Goal: Navigation & Orientation: Find specific page/section

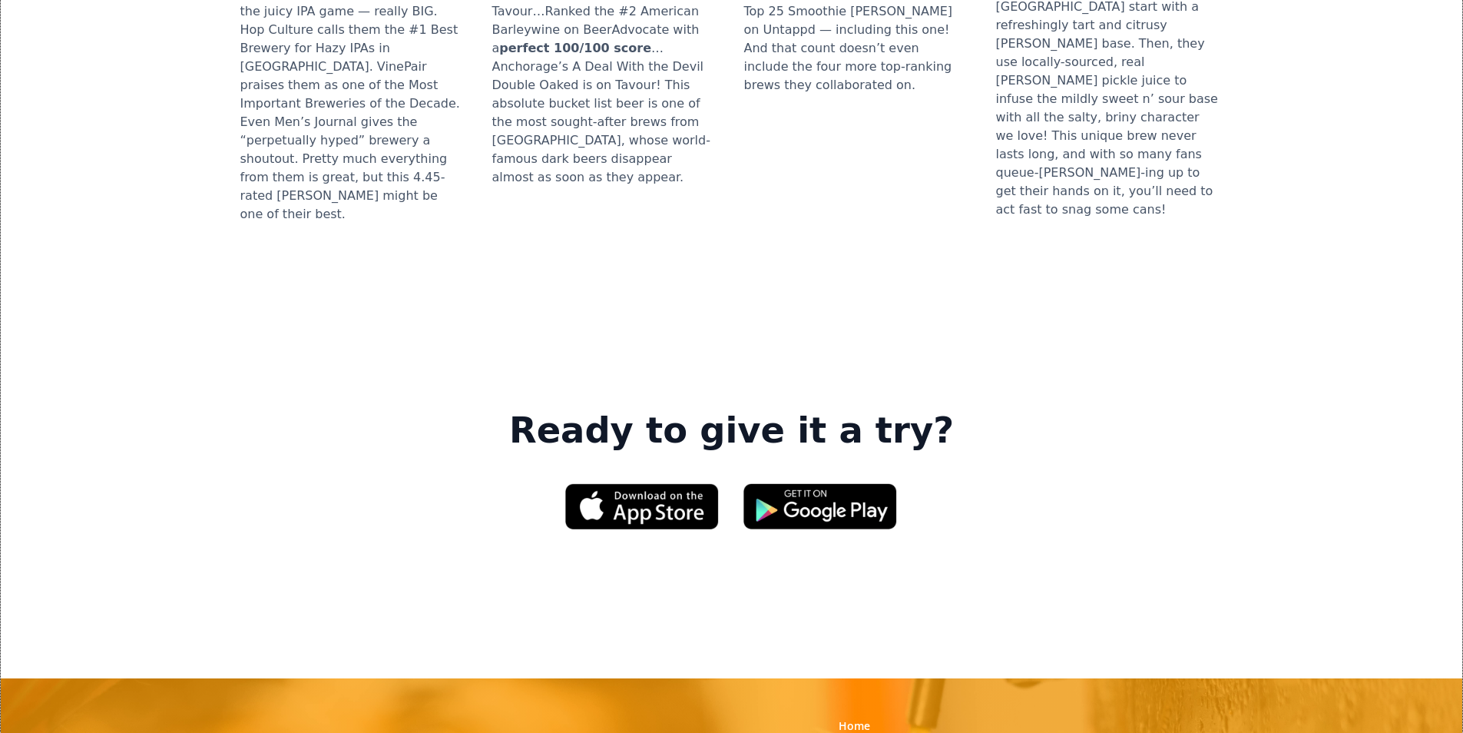
scroll to position [2074, 0]
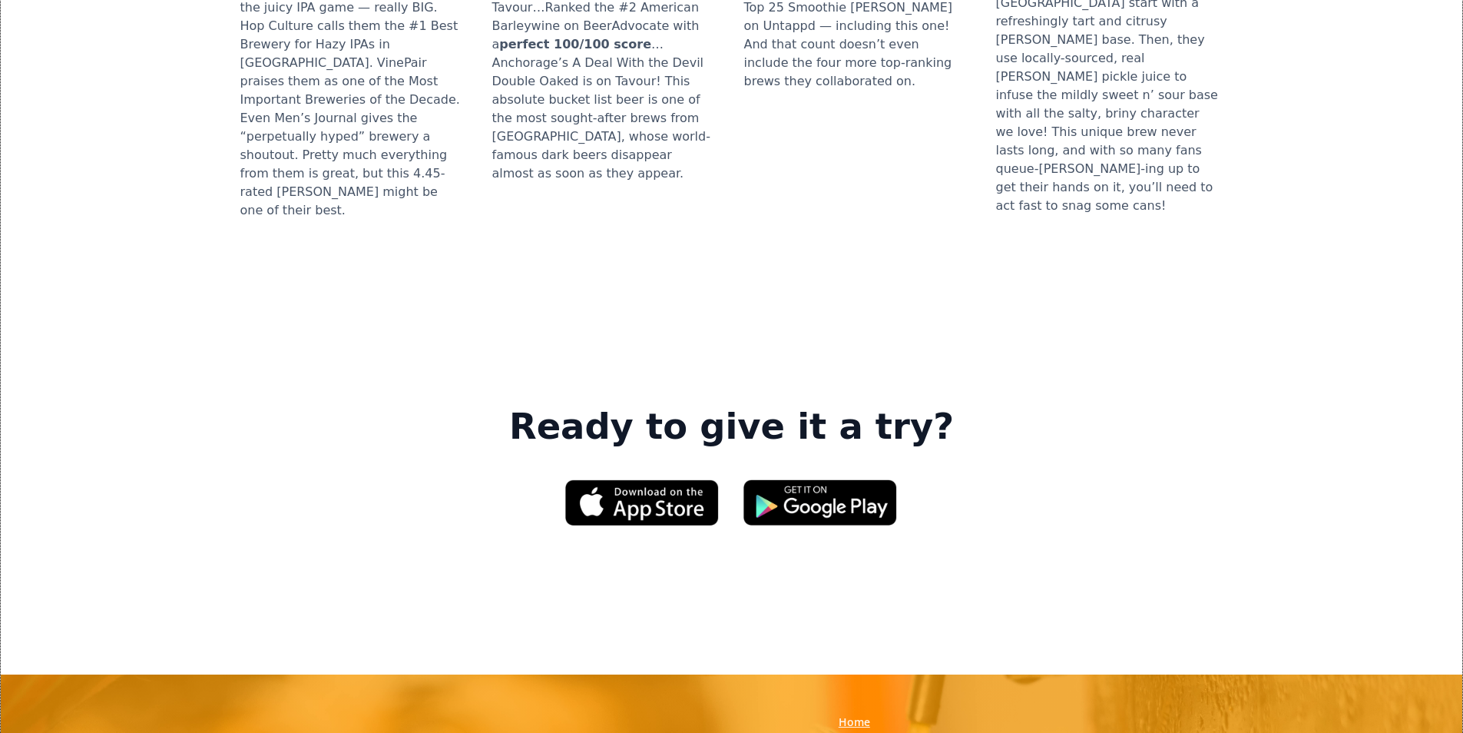
click at [845, 714] on link "Home" at bounding box center [854, 721] width 31 height 15
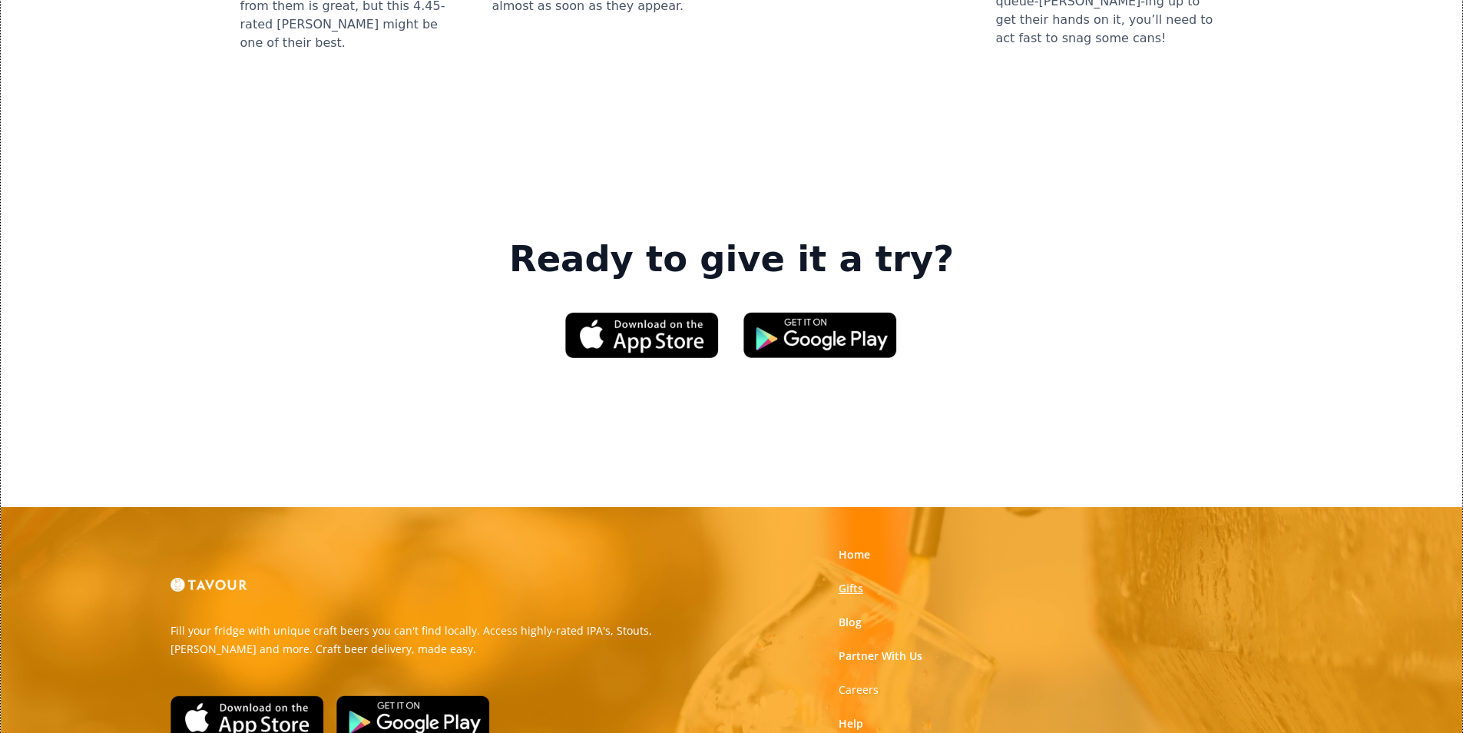
scroll to position [2324, 0]
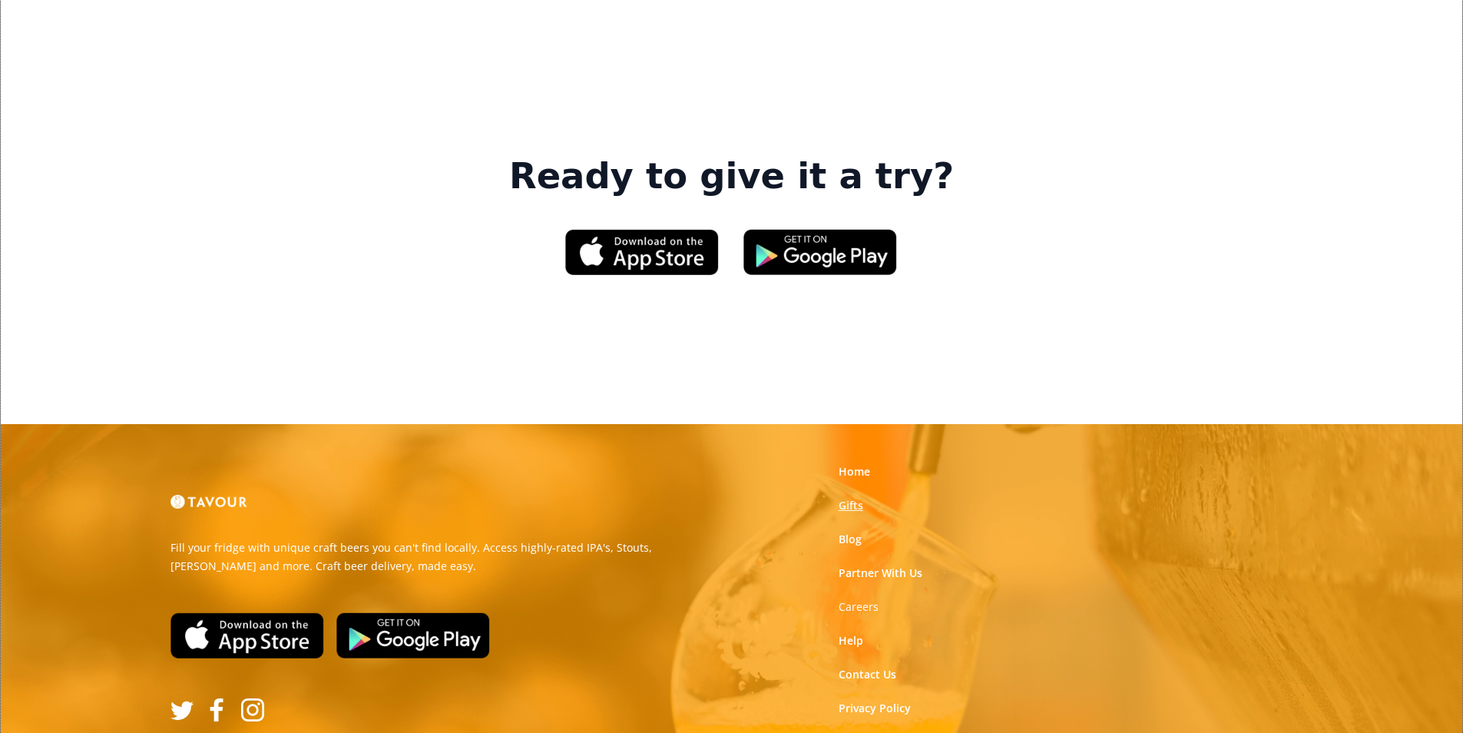
click at [849, 468] on div "Home Gifts Blog Partner With Us Careers Help Contact Us Privacy Policy Terms of…" at bounding box center [922, 607] width 191 height 304
click at [850, 464] on link "Home" at bounding box center [854, 471] width 31 height 15
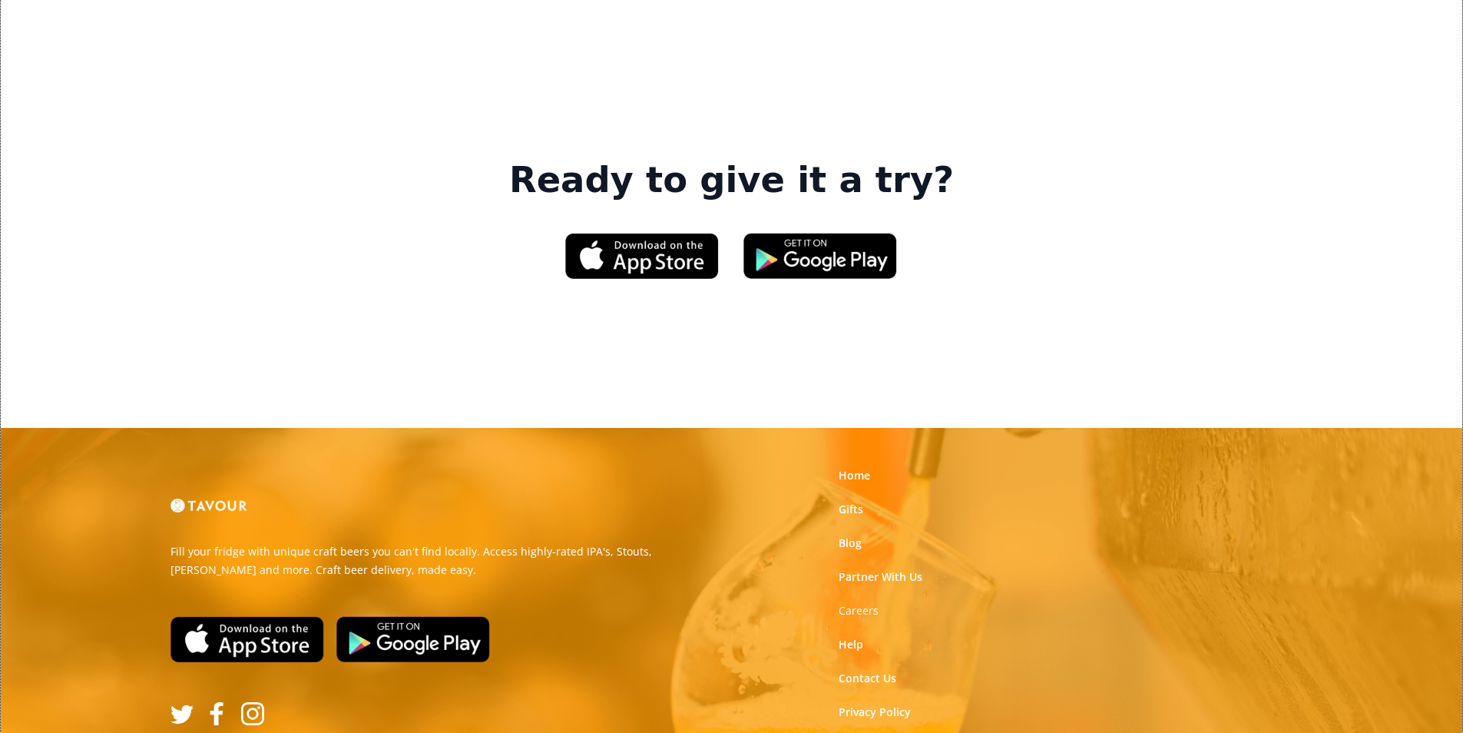
scroll to position [2324, 0]
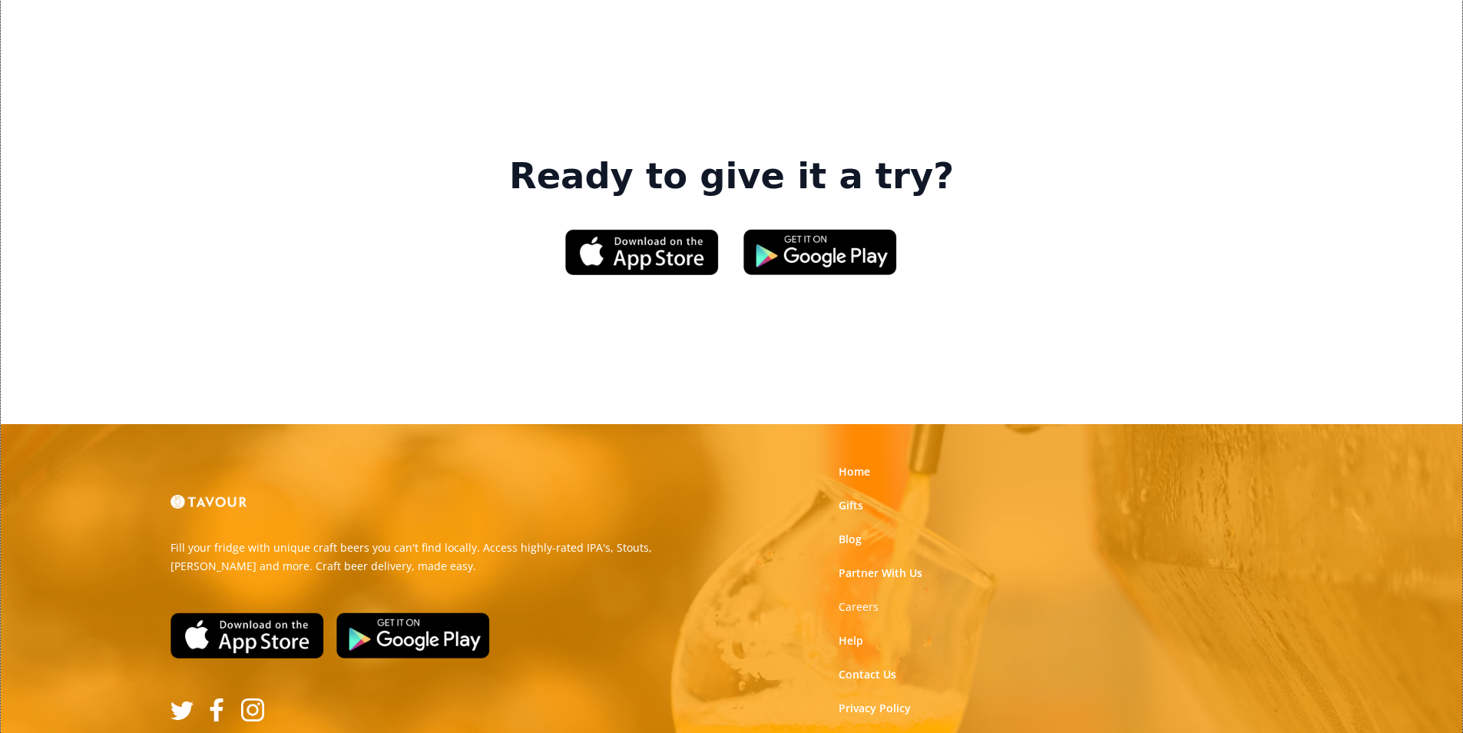
drag, startPoint x: 1156, startPoint y: 355, endPoint x: 1097, endPoint y: 356, distance: 59.2
click at [850, 531] on link "Blog" at bounding box center [850, 538] width 23 height 15
